Goal: Find specific page/section: Find specific page/section

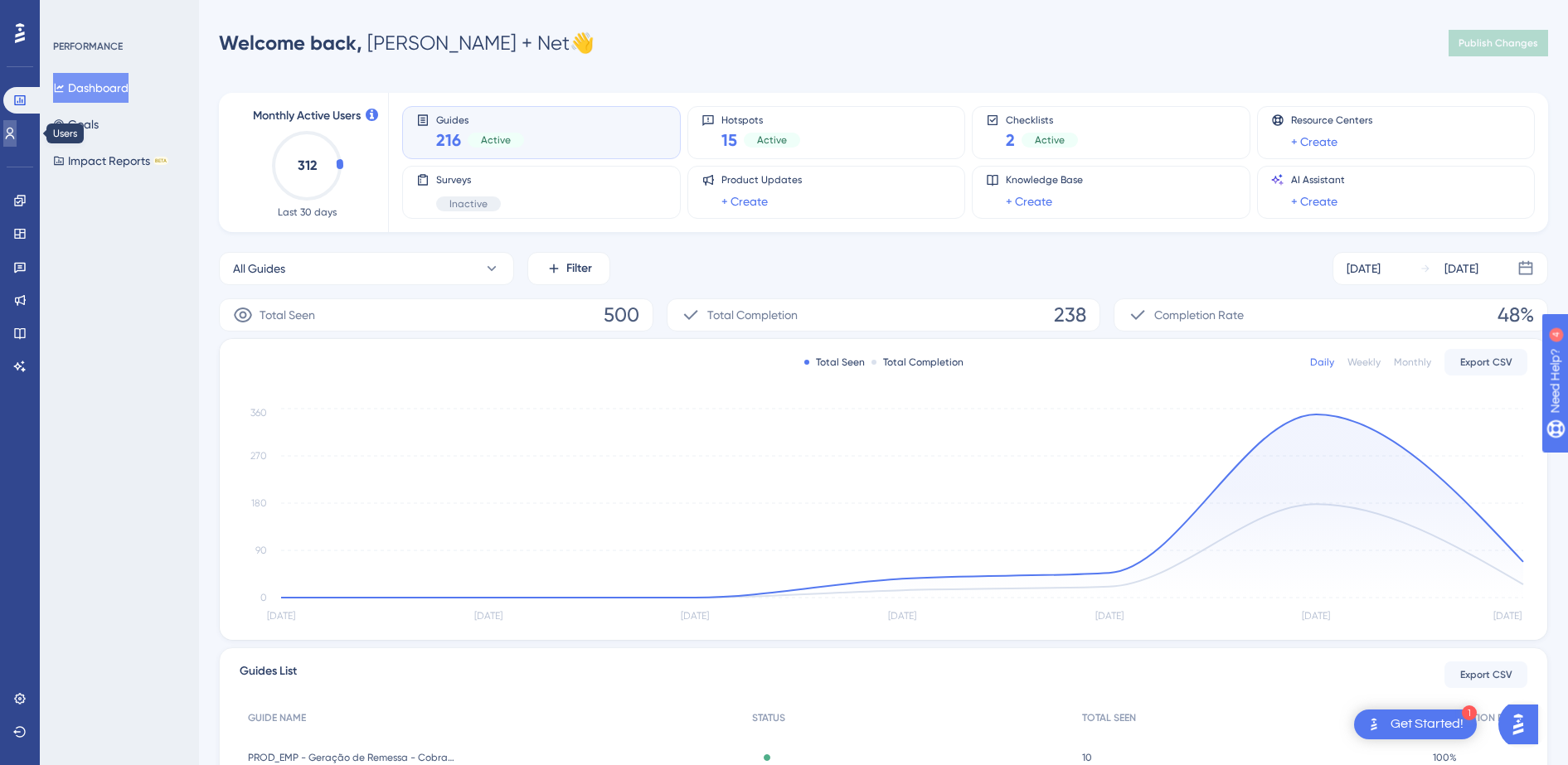
click at [16, 134] on icon at bounding box center [9, 133] width 13 height 13
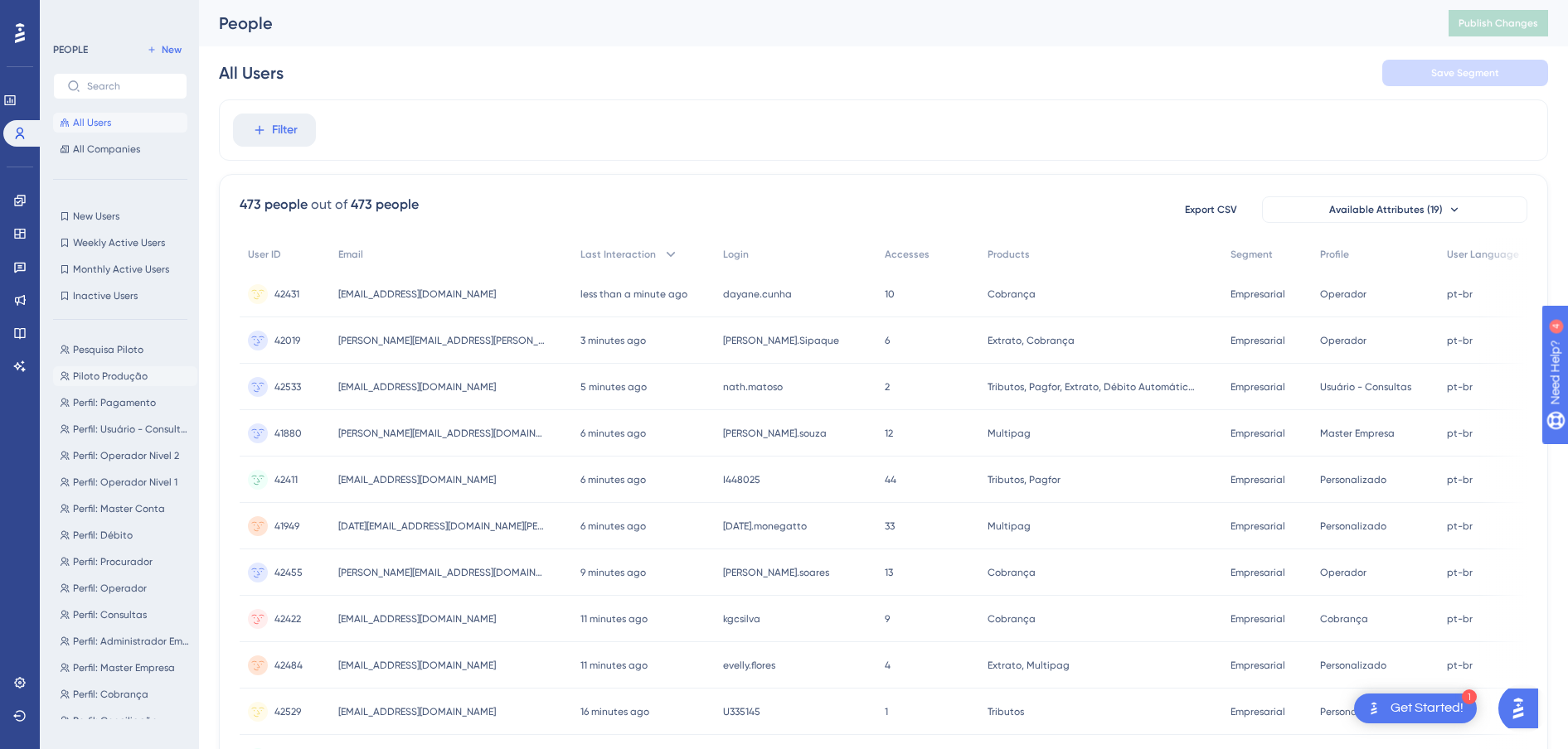
click at [109, 377] on span "Piloto Produção" at bounding box center [110, 376] width 75 height 13
